Goal: Information Seeking & Learning: Check status

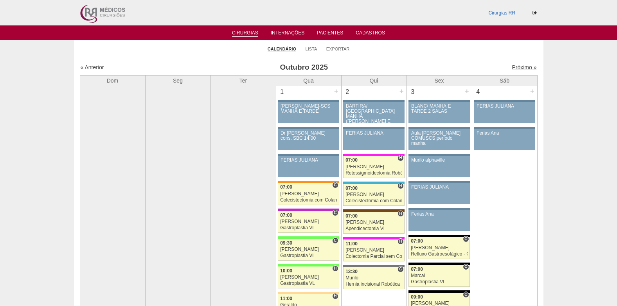
click at [512, 68] on link "Próximo »" at bounding box center [523, 67] width 25 height 6
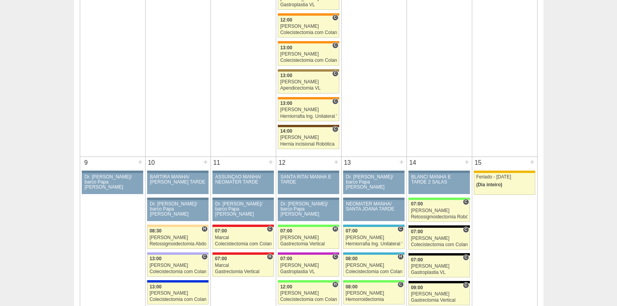
scroll to position [391, 0]
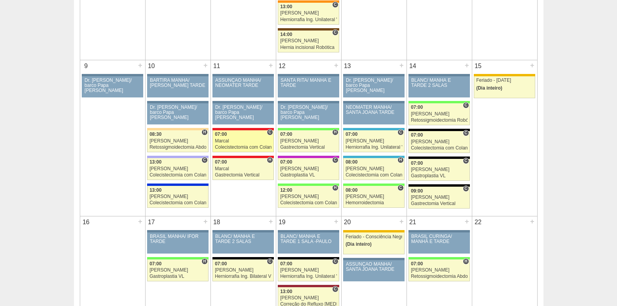
click at [244, 142] on div "Marcal" at bounding box center [243, 140] width 57 height 5
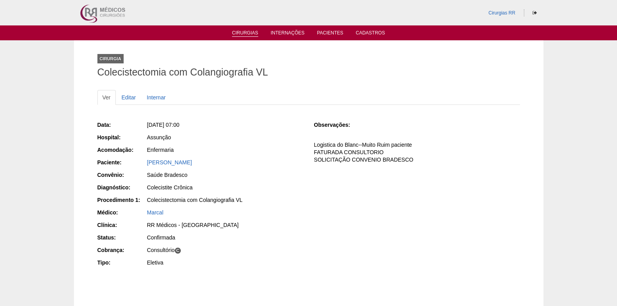
click at [247, 34] on link "Cirurgias" at bounding box center [245, 33] width 26 height 7
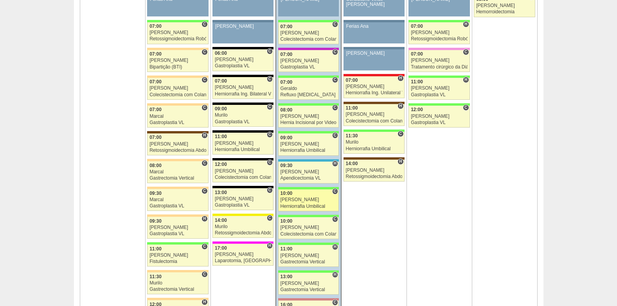
scroll to position [547, 0]
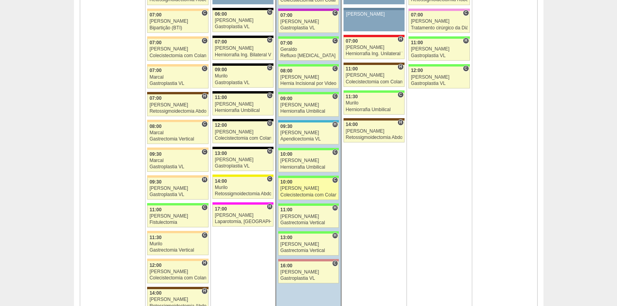
click at [298, 193] on div "Colecistectomia com Colangiografia VL" at bounding box center [308, 194] width 56 height 5
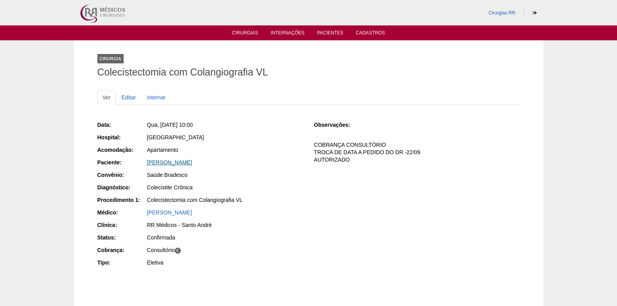
click at [158, 163] on link "OTAVIO SILVA DE BARROS" at bounding box center [169, 162] width 45 height 6
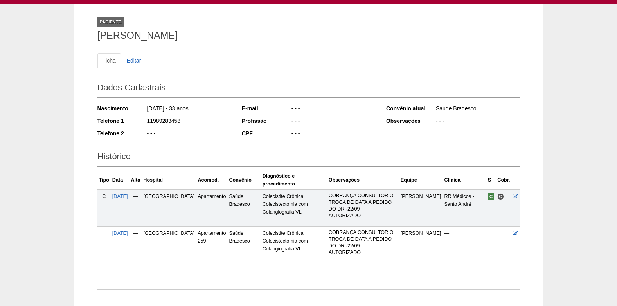
scroll to position [79, 0]
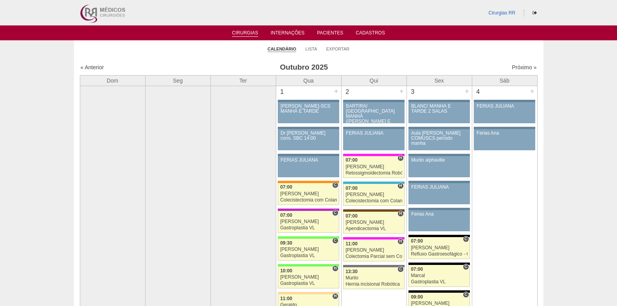
scroll to position [547, 0]
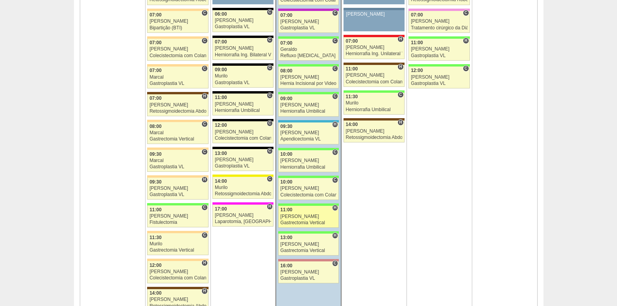
click at [303, 223] on div "Gastrectomia Vertical" at bounding box center [308, 222] width 56 height 5
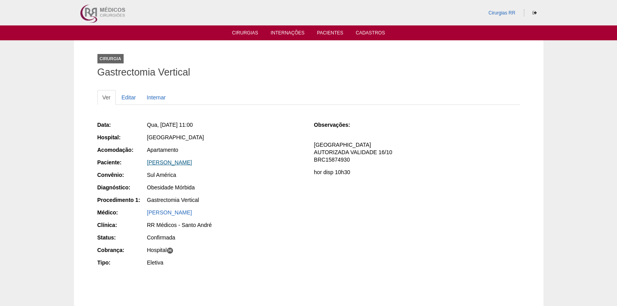
click at [174, 162] on link "[PERSON_NAME]" at bounding box center [169, 162] width 45 height 6
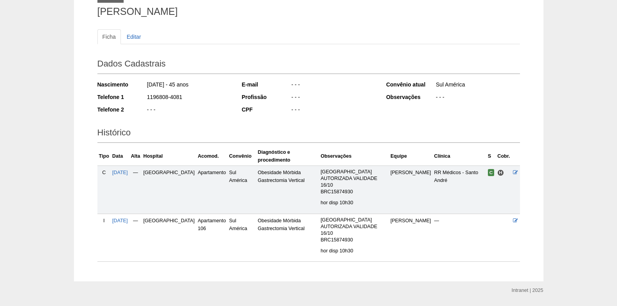
scroll to position [62, 0]
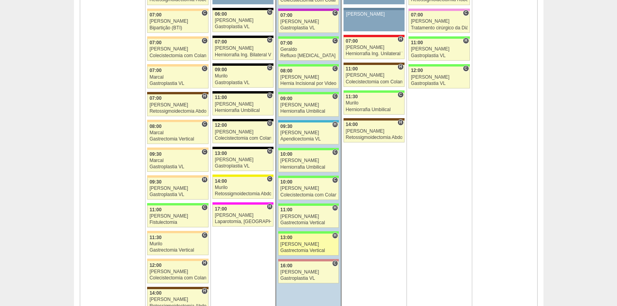
scroll to position [547, 0]
click at [301, 240] on div "13:00" at bounding box center [308, 237] width 56 height 5
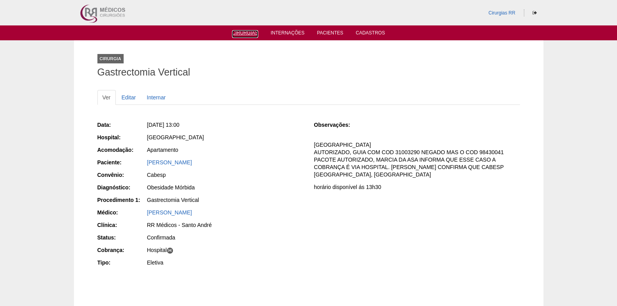
click at [248, 37] on ul "Cirurgias Internações Pacientes Cadastros" at bounding box center [308, 32] width 617 height 15
click at [250, 33] on link "Cirurgias" at bounding box center [245, 33] width 26 height 7
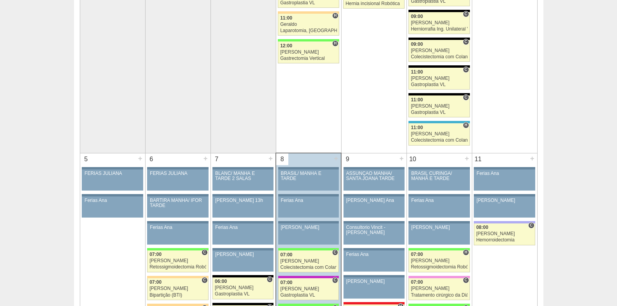
scroll to position [391, 0]
